Goal: Transaction & Acquisition: Purchase product/service

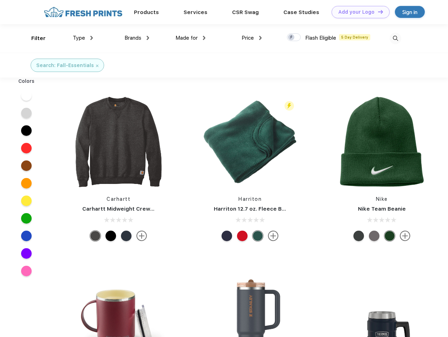
click at [358, 12] on link "Add your Logo Design Tool" at bounding box center [360, 12] width 58 height 12
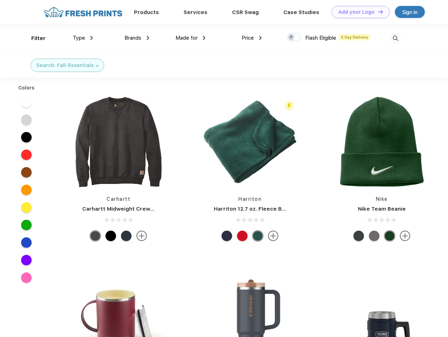
click at [0, 0] on div "Design Tool" at bounding box center [0, 0] width 0 height 0
click at [377, 12] on link "Add your Logo Design Tool" at bounding box center [360, 12] width 58 height 12
click at [34, 38] on div "Filter" at bounding box center [38, 38] width 14 height 8
click at [83, 38] on span "Type" at bounding box center [79, 38] width 12 height 6
click at [137, 38] on span "Brands" at bounding box center [132, 38] width 17 height 6
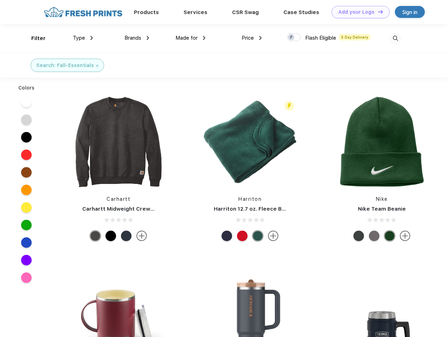
click at [190, 38] on span "Made for" at bounding box center [186, 38] width 22 height 6
click at [252, 38] on span "Price" at bounding box center [247, 38] width 12 height 6
click at [294, 38] on div at bounding box center [294, 37] width 14 height 8
click at [291, 38] on input "checkbox" at bounding box center [289, 35] width 5 height 5
click at [395, 38] on img at bounding box center [395, 39] width 12 height 12
